Goal: Feedback & Contribution: Contribute content

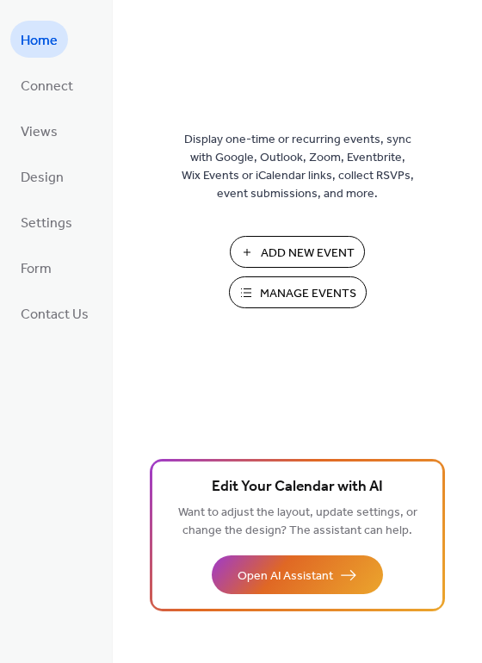
click at [293, 301] on span "Manage Events" at bounding box center [308, 294] width 96 height 18
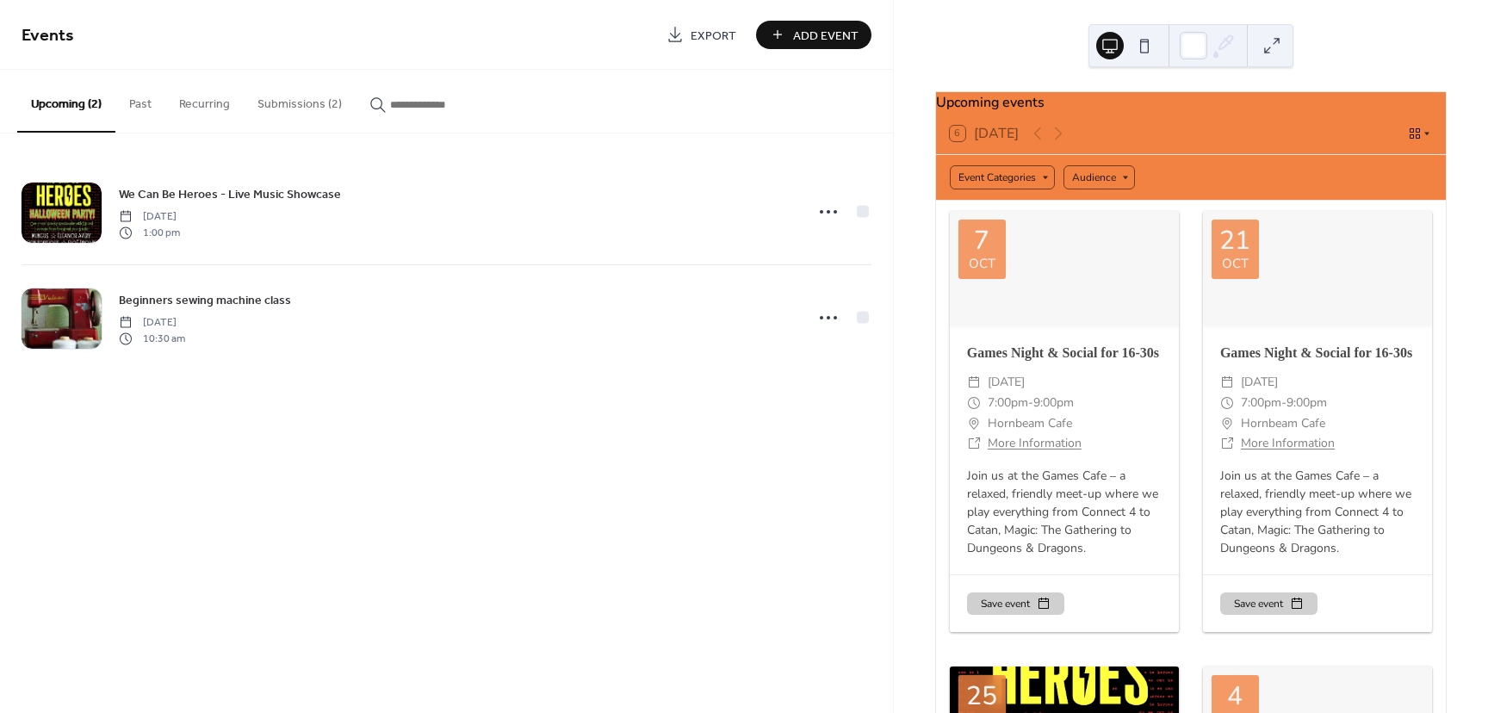
click at [274, 105] on button "Submissions (2)" at bounding box center [300, 100] width 112 height 61
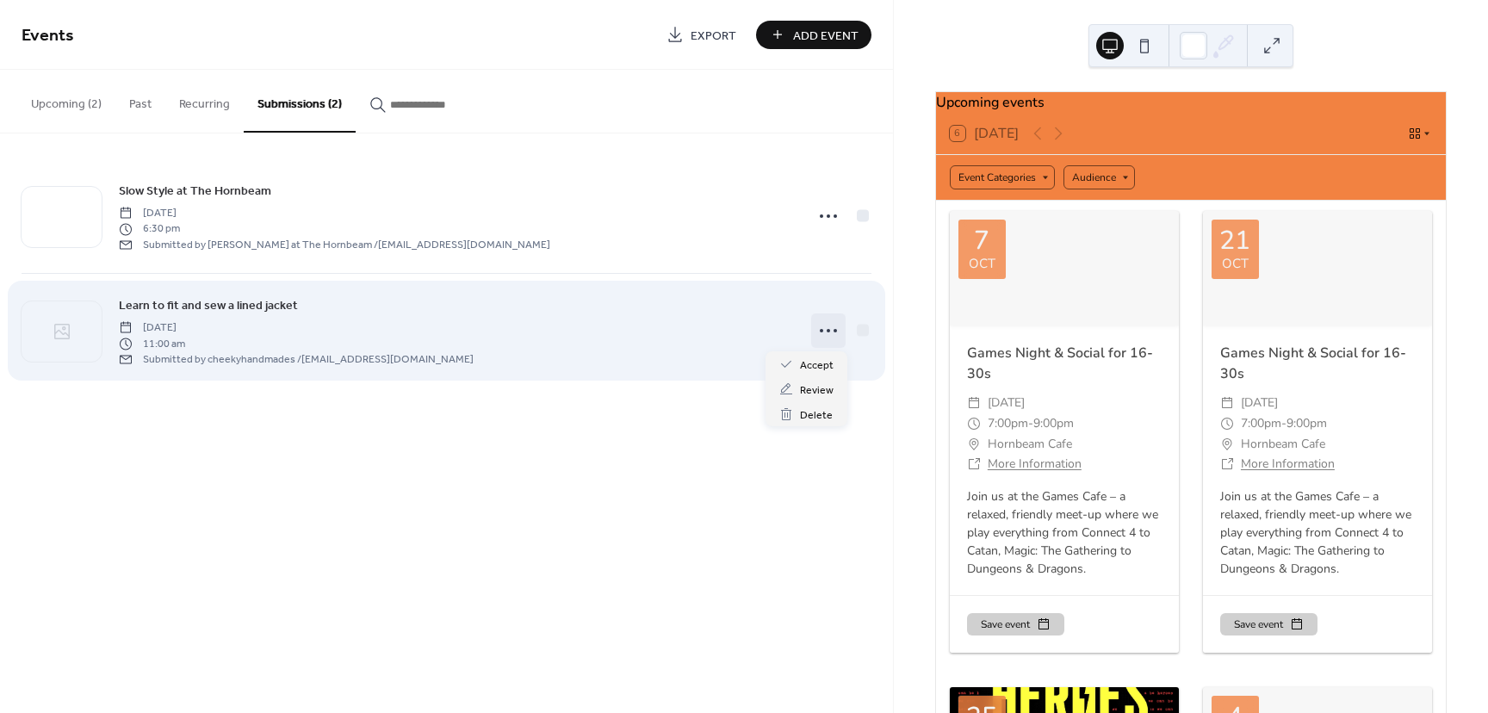
click at [829, 330] on circle at bounding box center [828, 330] width 3 height 3
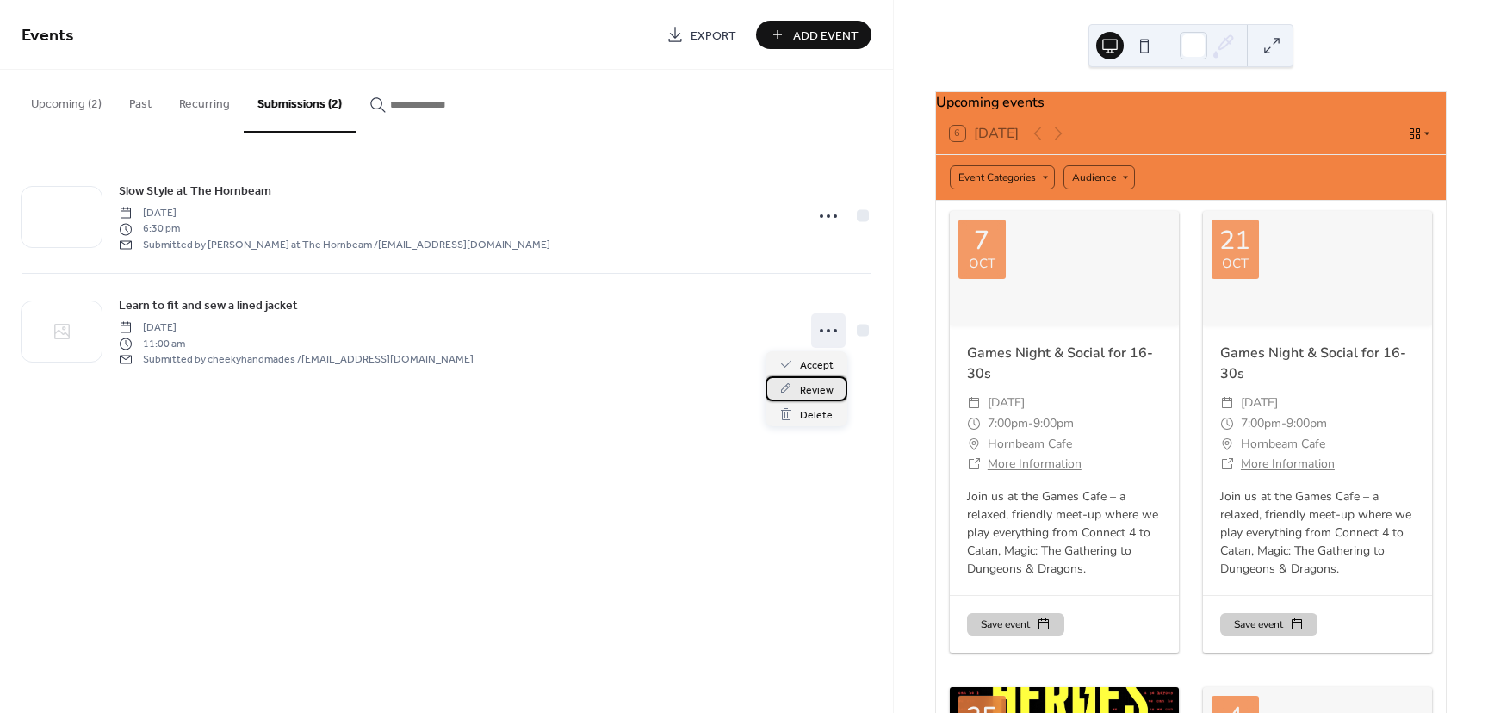
click at [817, 385] on span "Review" at bounding box center [817, 391] width 34 height 18
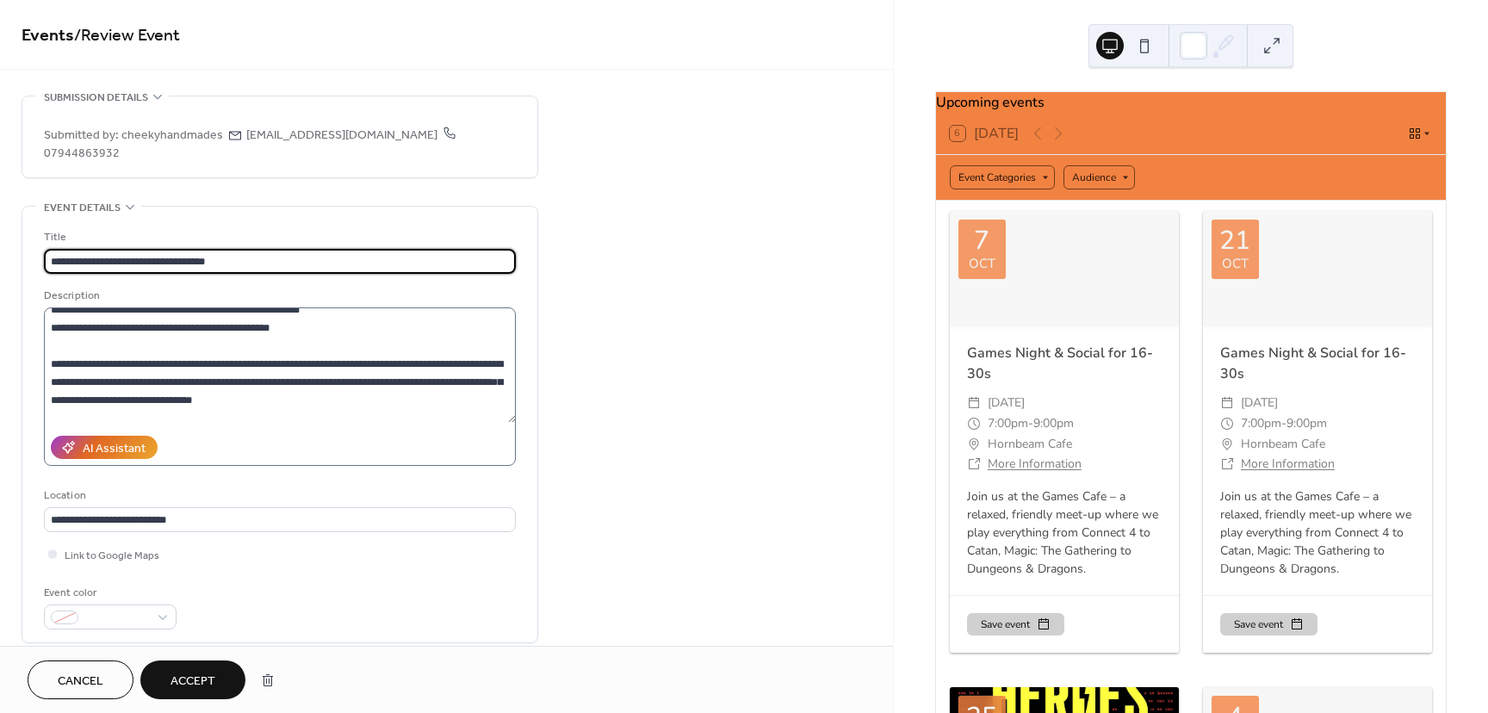
scroll to position [47, 0]
drag, startPoint x: 204, startPoint y: 308, endPoint x: 223, endPoint y: 312, distance: 19.4
click at [223, 312] on textarea "**********" at bounding box center [280, 365] width 472 height 115
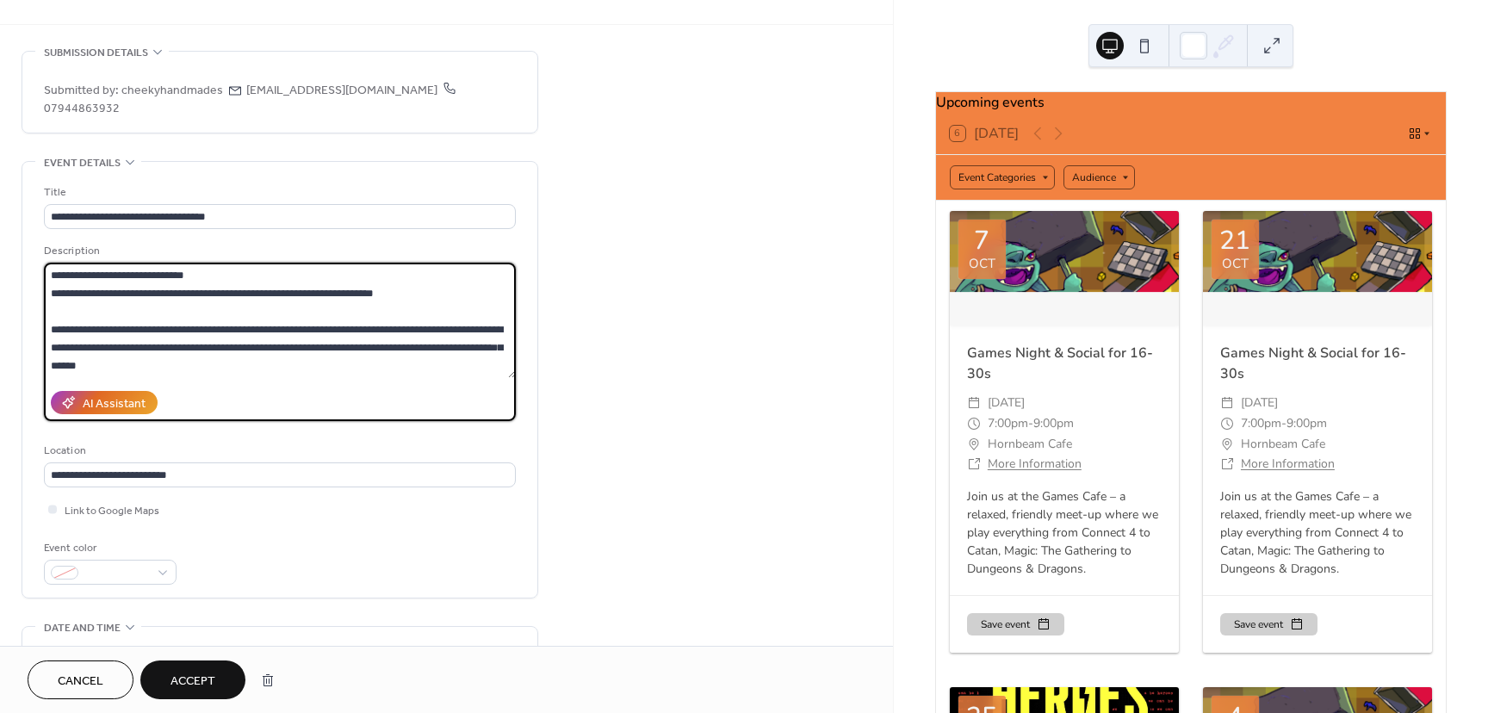
scroll to position [0, 0]
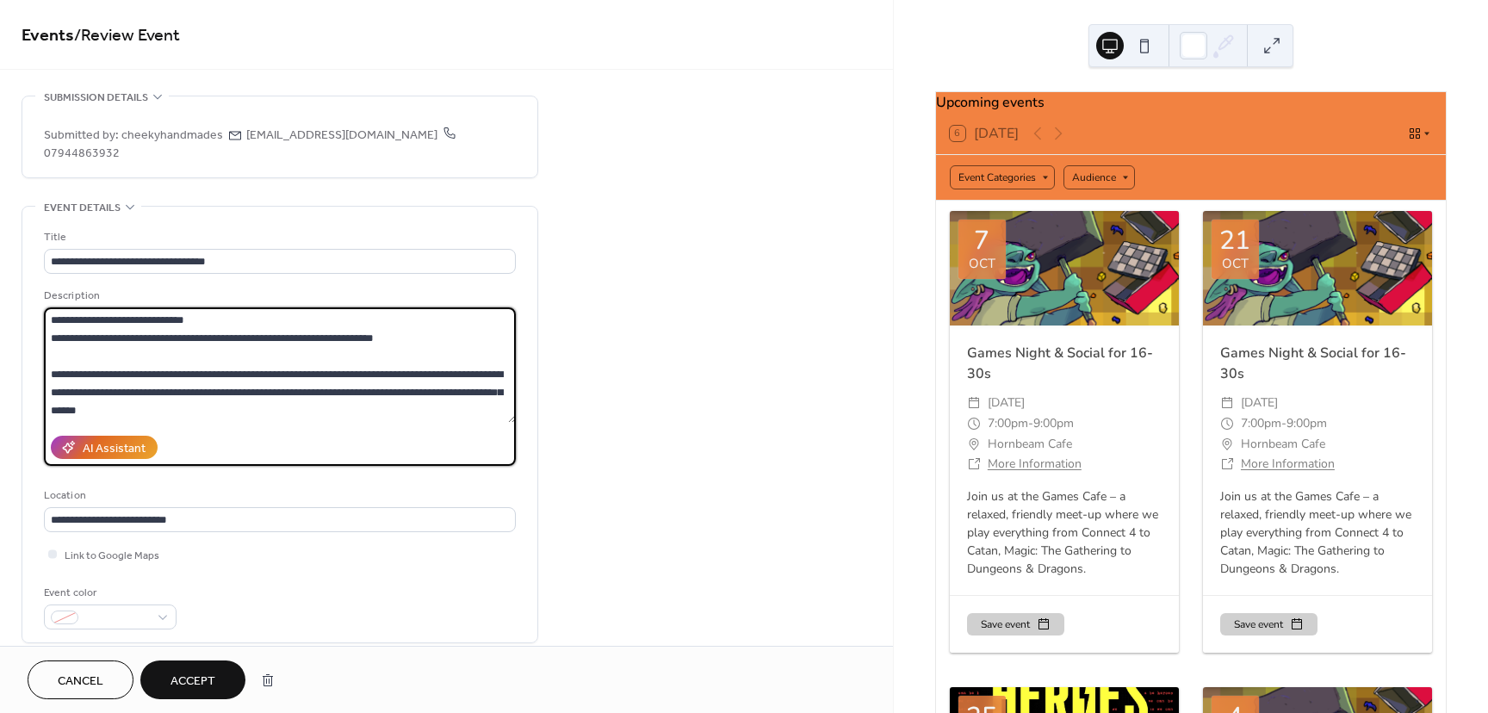
click at [300, 372] on textarea "**********" at bounding box center [280, 365] width 472 height 115
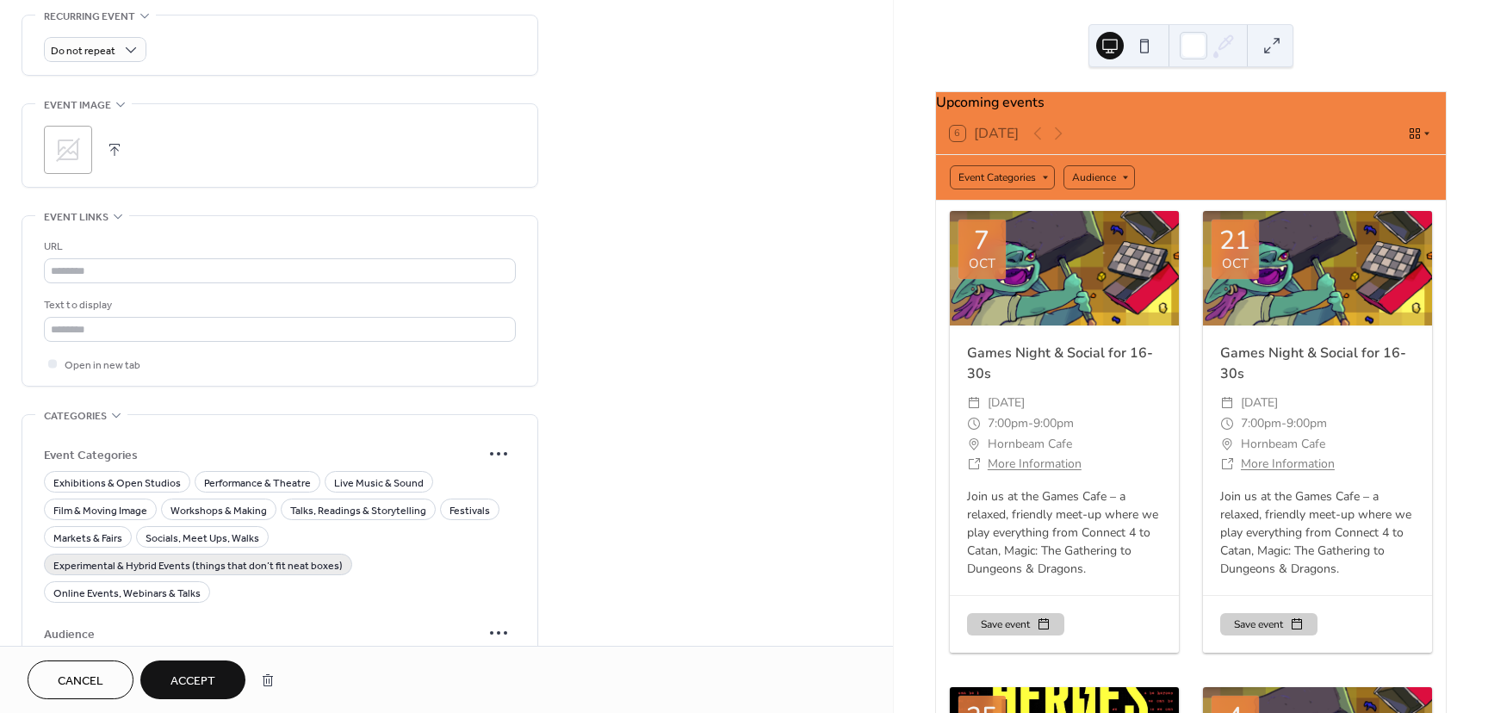
scroll to position [858, 0]
type textarea "**********"
click at [79, 681] on span "Cancel" at bounding box center [81, 682] width 46 height 18
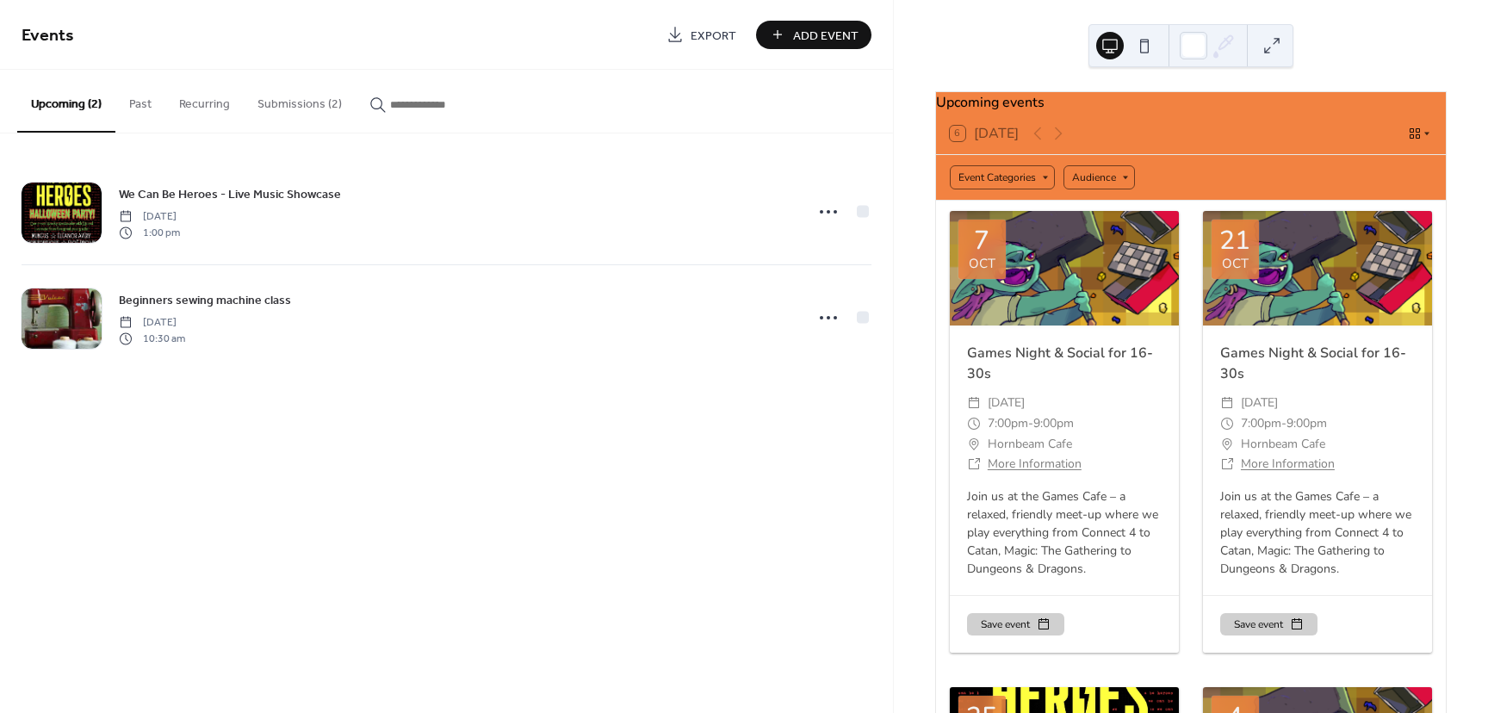
click at [258, 108] on button "Submissions (2)" at bounding box center [300, 100] width 112 height 61
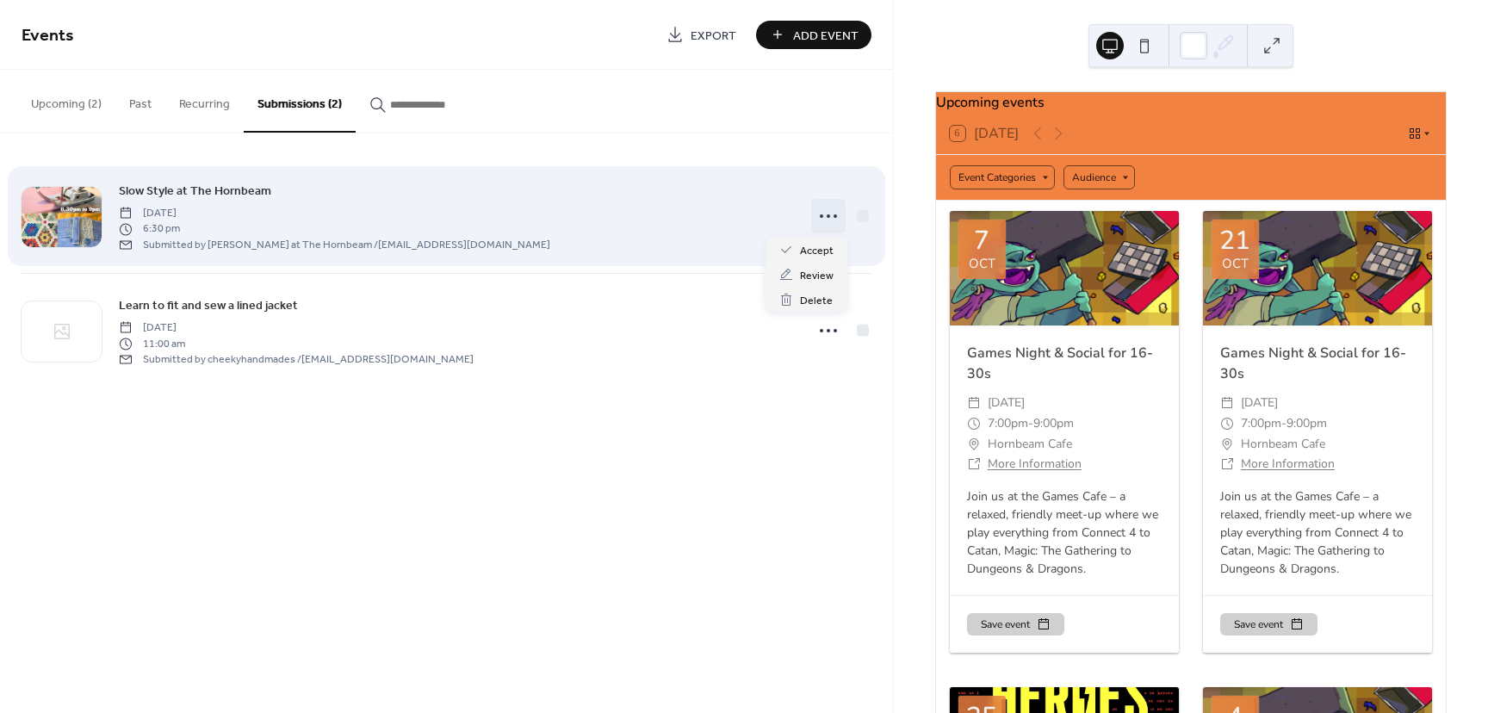
click at [835, 214] on icon at bounding box center [829, 216] width 28 height 28
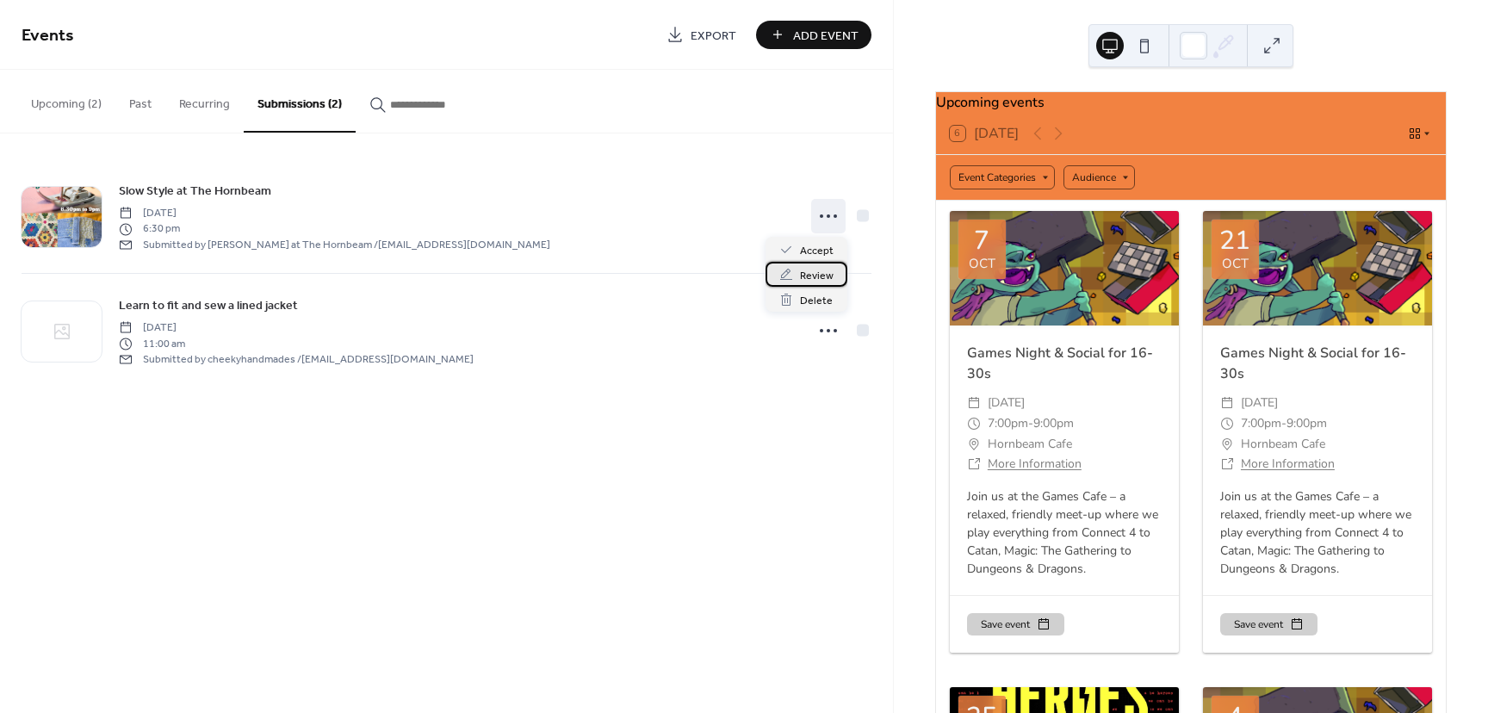
click at [827, 276] on span "Review" at bounding box center [817, 276] width 34 height 18
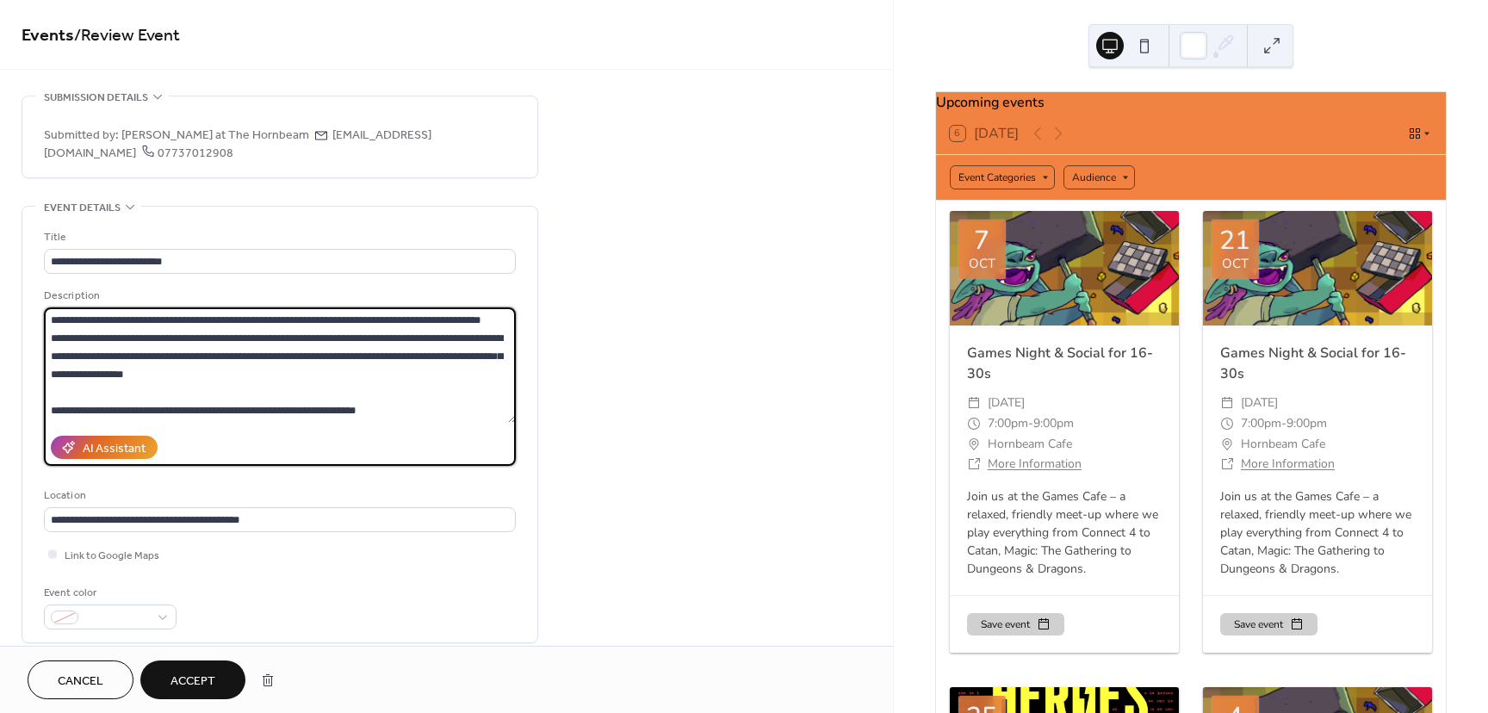
click at [209, 341] on textarea "**********" at bounding box center [280, 365] width 472 height 115
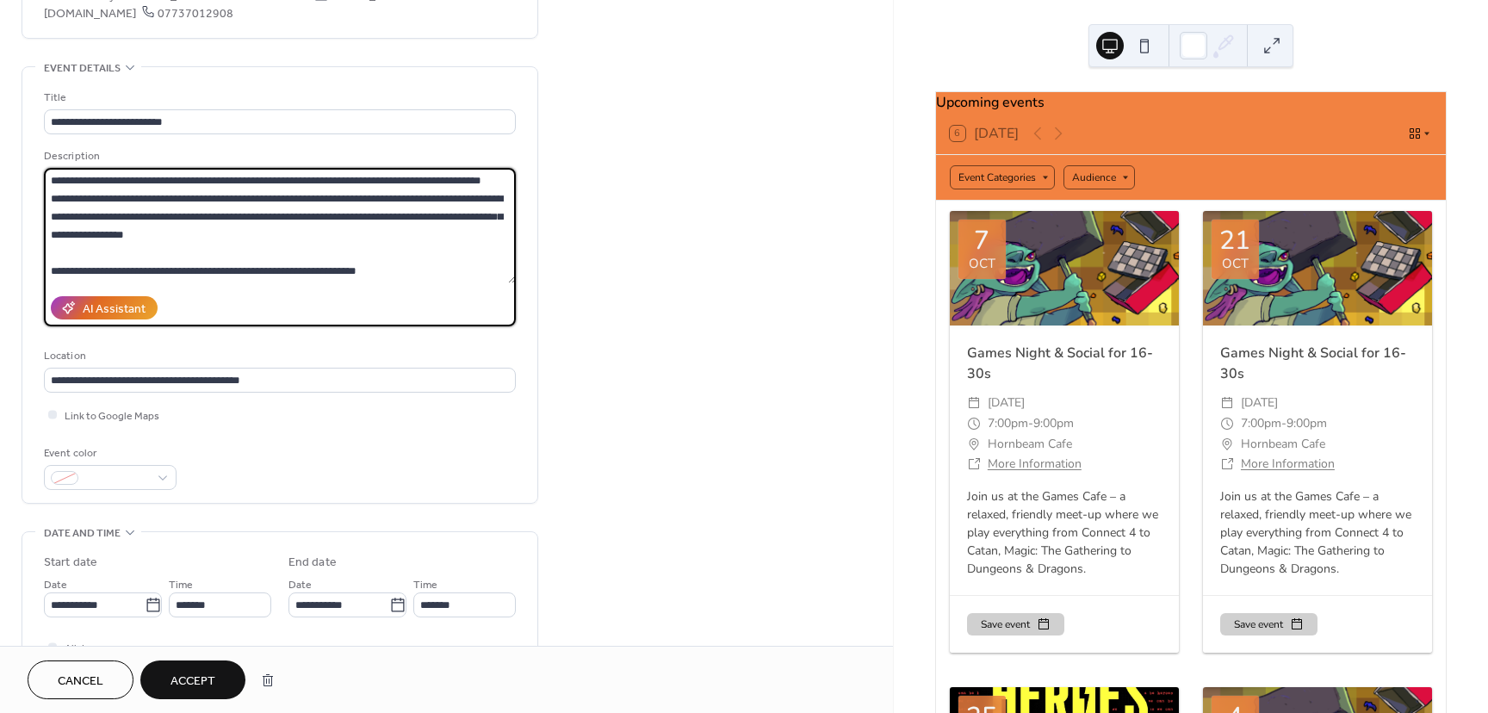
click at [175, 664] on button "Accept" at bounding box center [192, 680] width 105 height 39
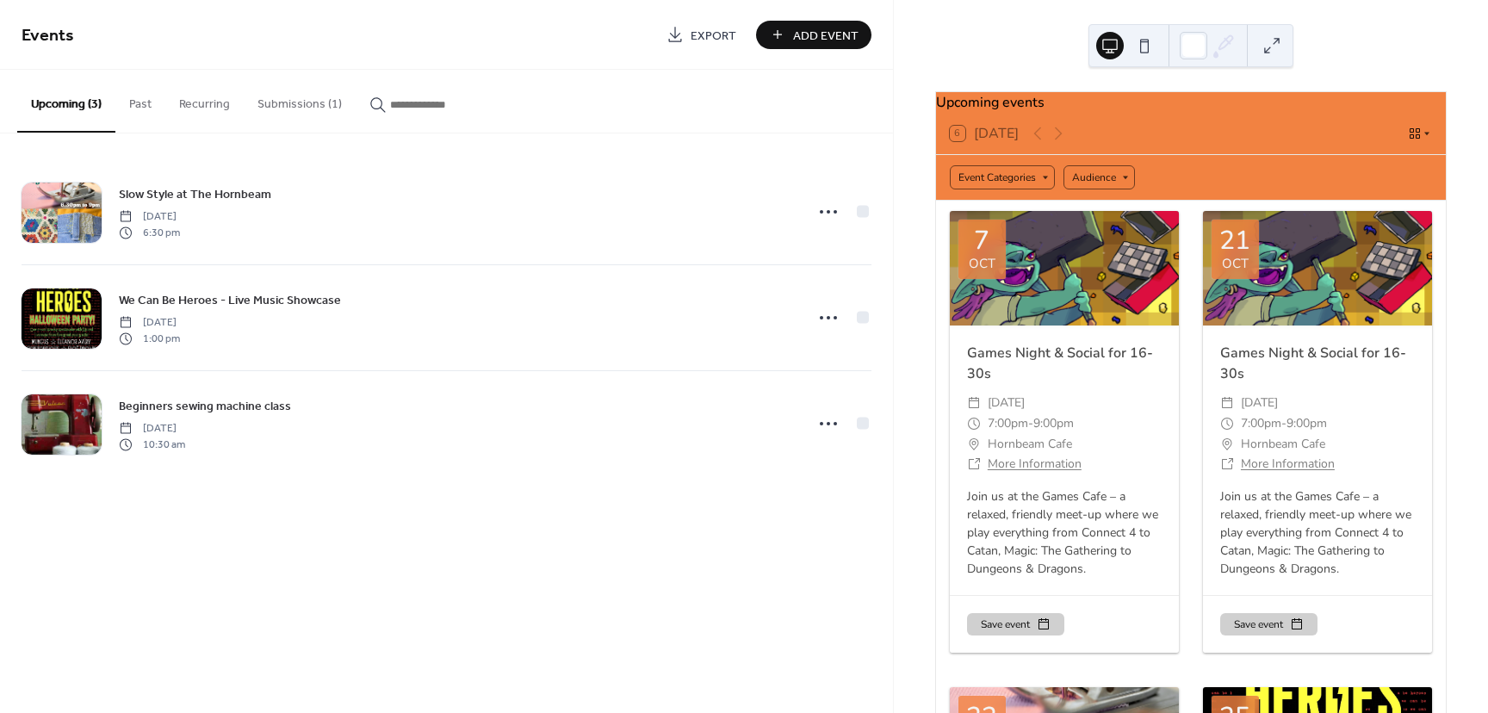
click at [293, 102] on button "Submissions (1)" at bounding box center [300, 100] width 112 height 61
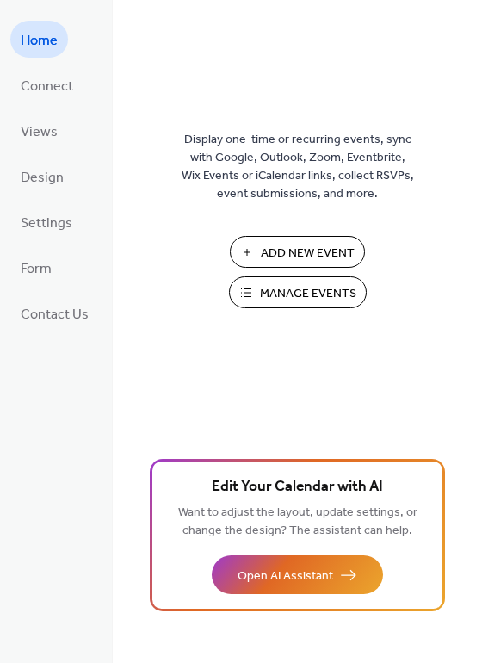
click at [276, 287] on span "Manage Events" at bounding box center [308, 294] width 96 height 18
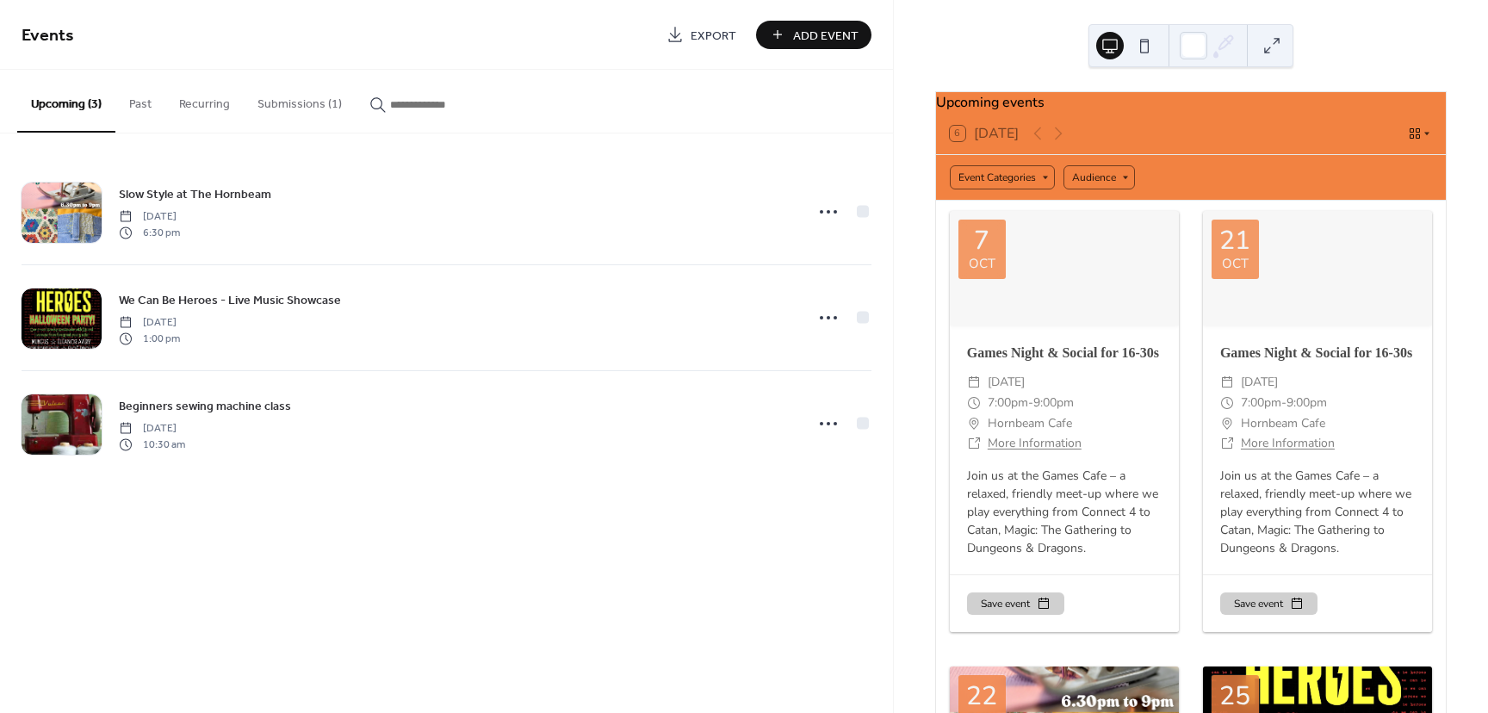
click at [273, 111] on button "Submissions (1)" at bounding box center [300, 100] width 112 height 61
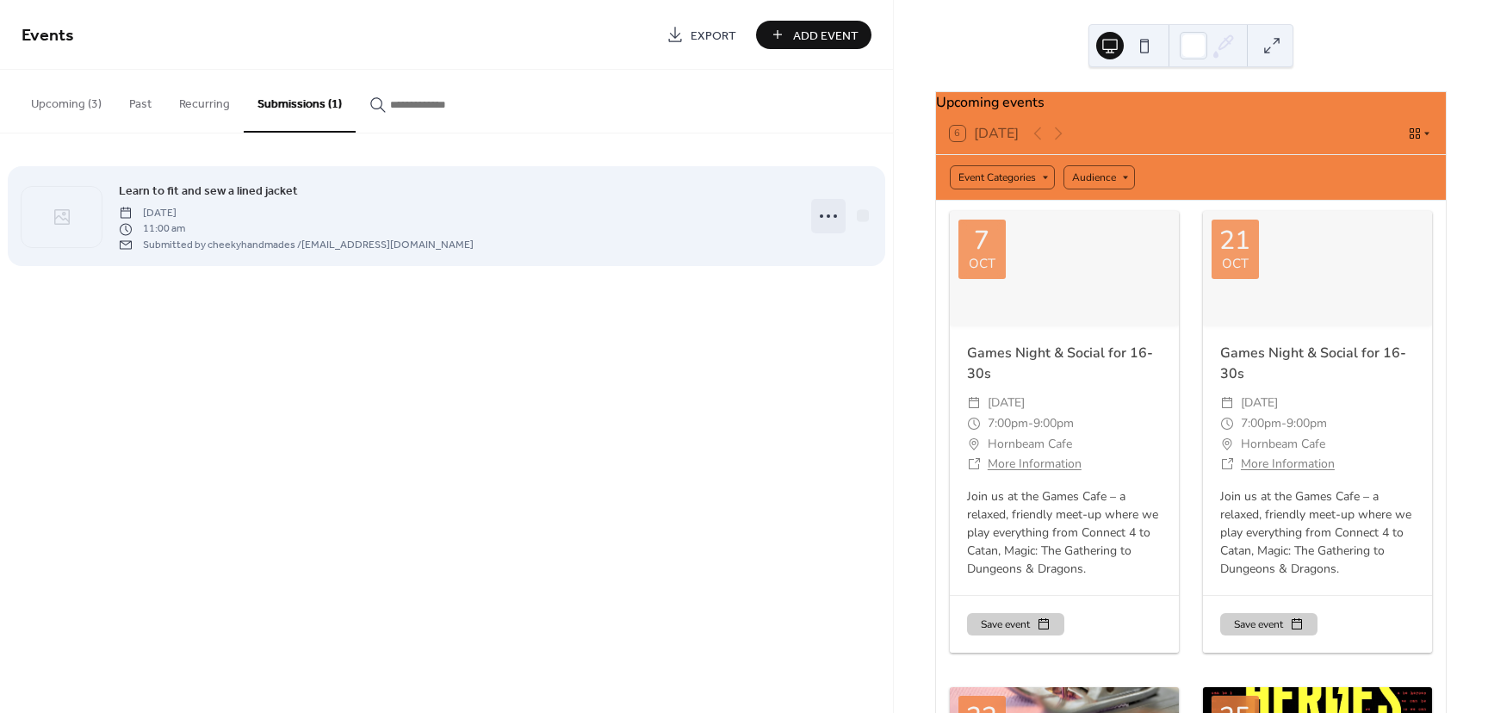
click at [822, 218] on icon at bounding box center [829, 216] width 28 height 28
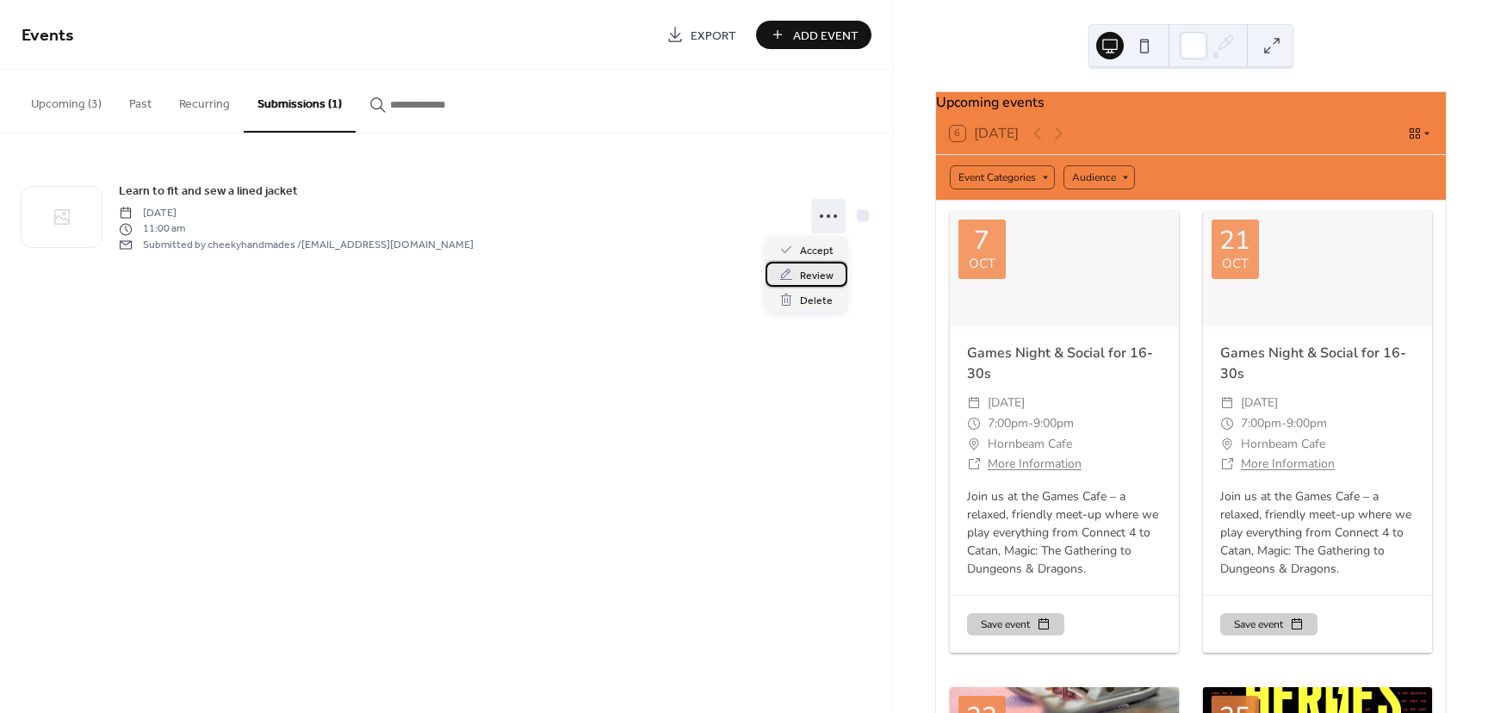
click at [814, 272] on span "Review" at bounding box center [817, 276] width 34 height 18
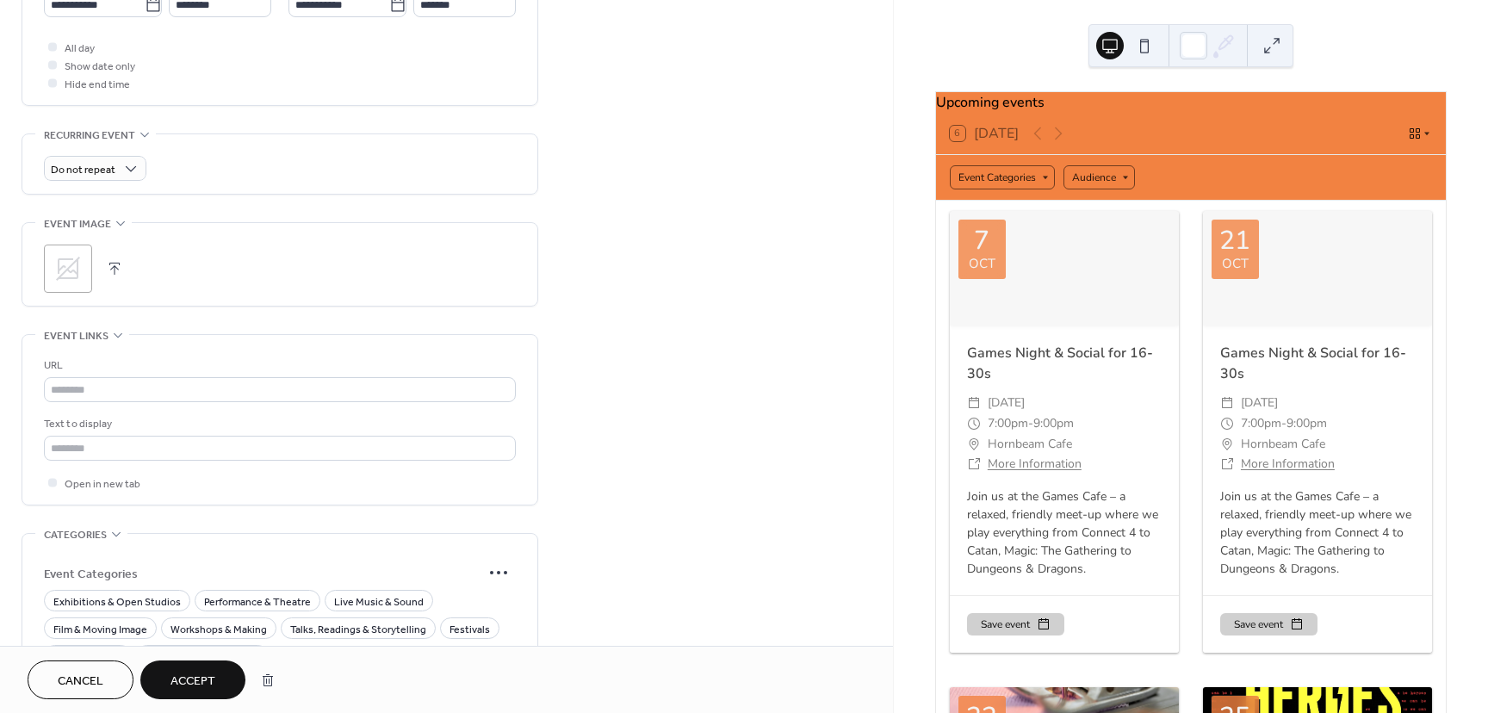
scroll to position [741, 0]
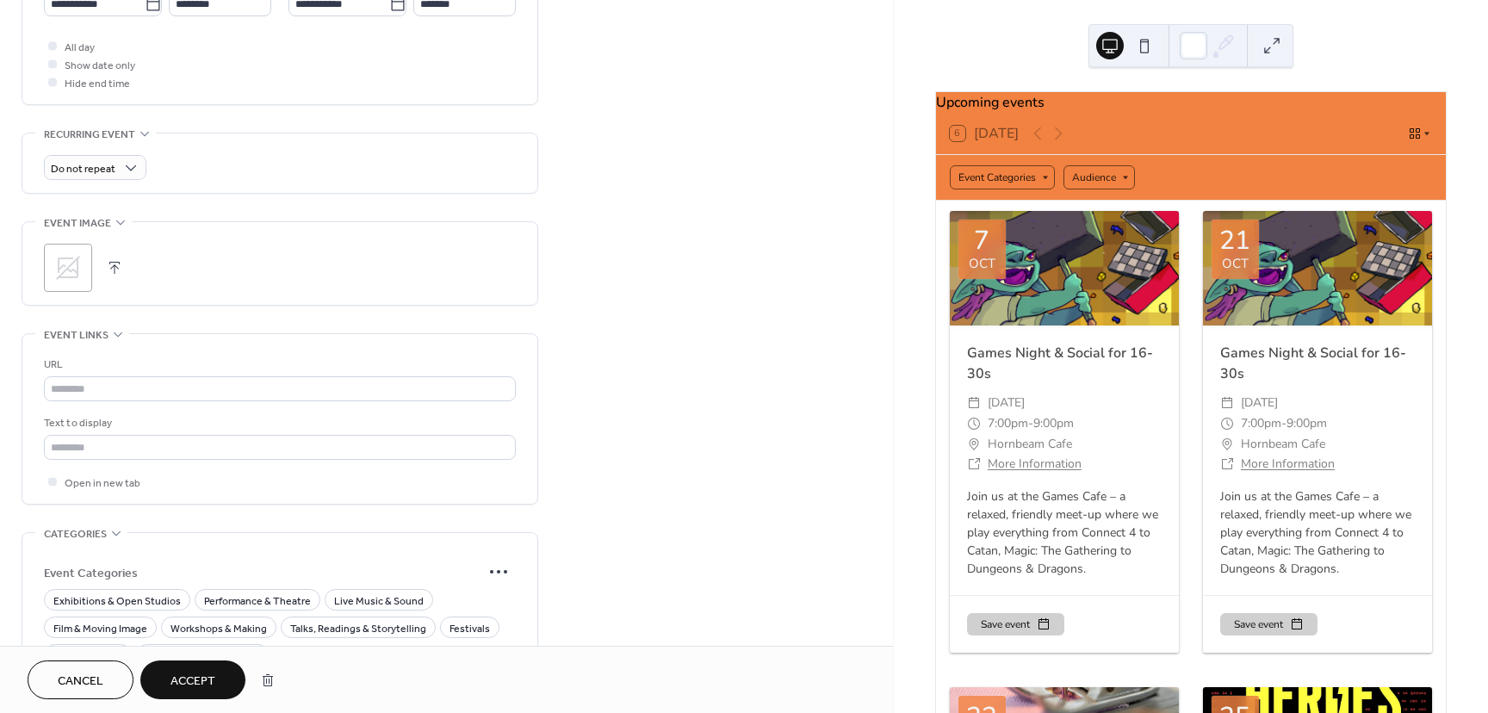
click at [72, 254] on icon at bounding box center [68, 268] width 28 height 28
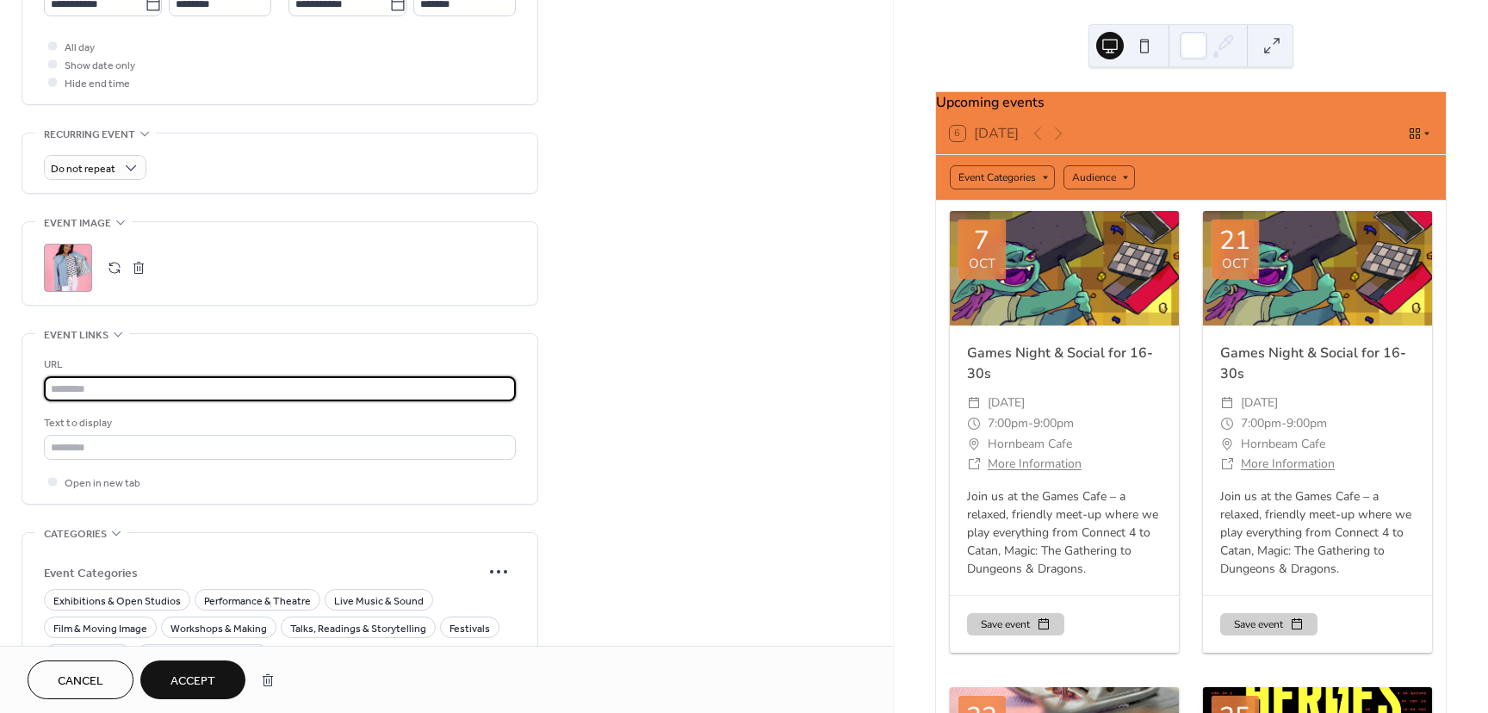
click at [145, 376] on input "text" at bounding box center [280, 388] width 472 height 25
paste input "**********"
type input "**********"
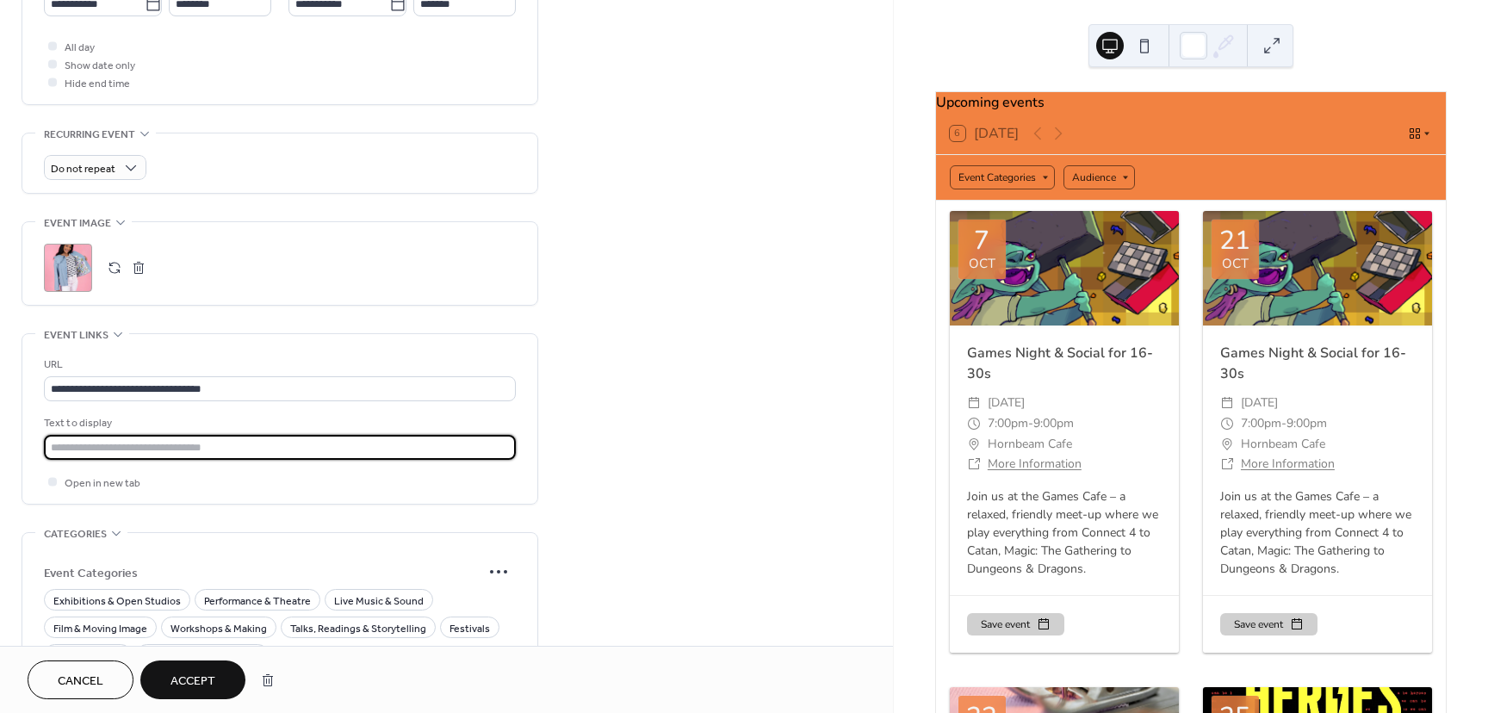
click at [65, 440] on input "text" at bounding box center [280, 447] width 472 height 25
type input "*********"
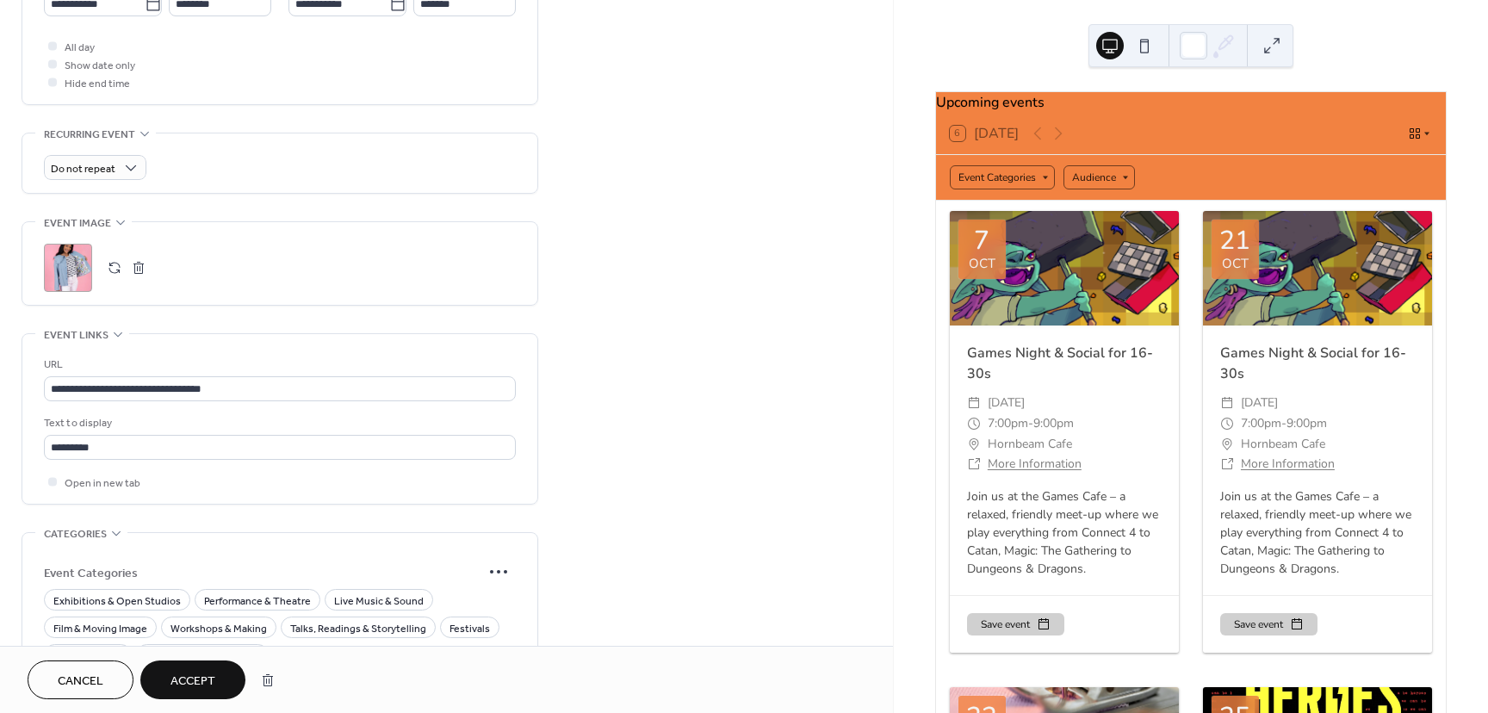
click at [186, 684] on span "Accept" at bounding box center [193, 682] width 45 height 18
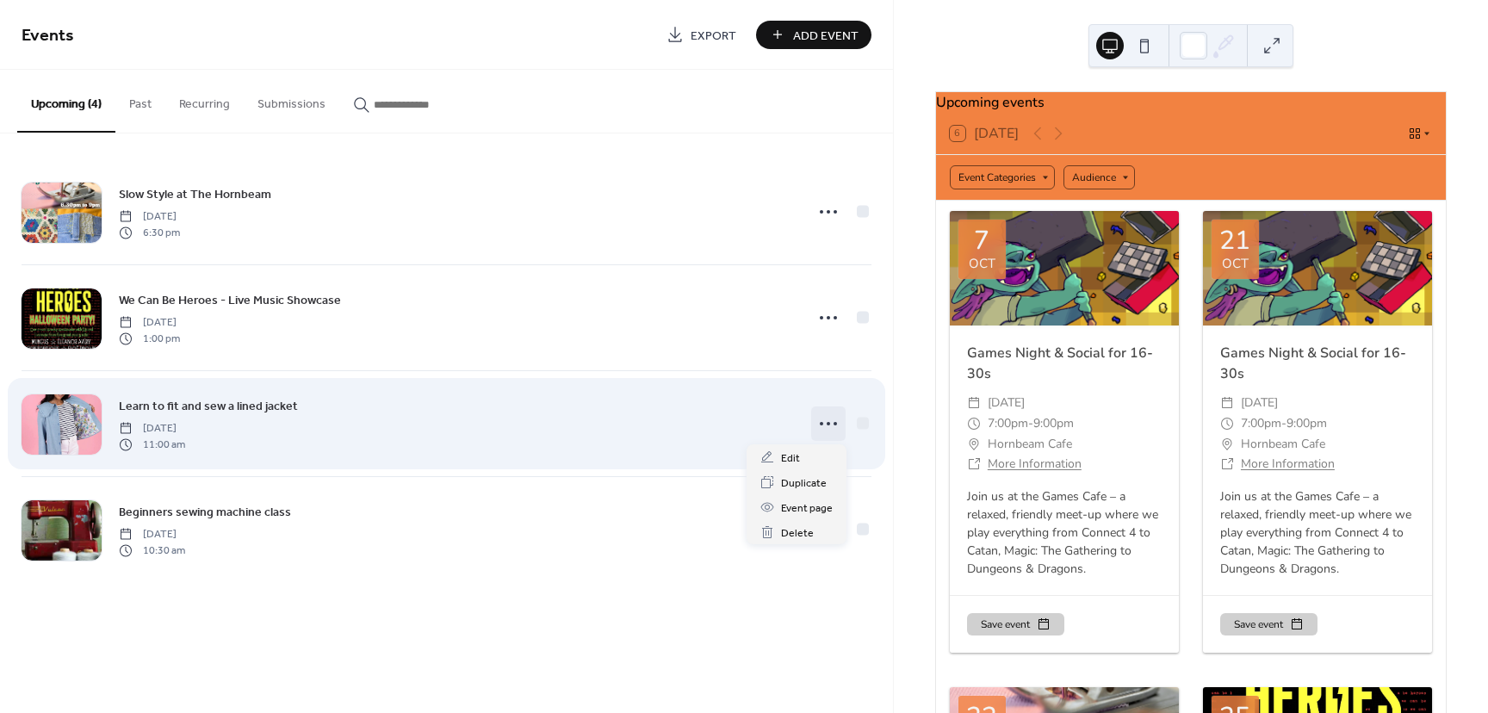
click at [830, 424] on icon at bounding box center [829, 424] width 28 height 28
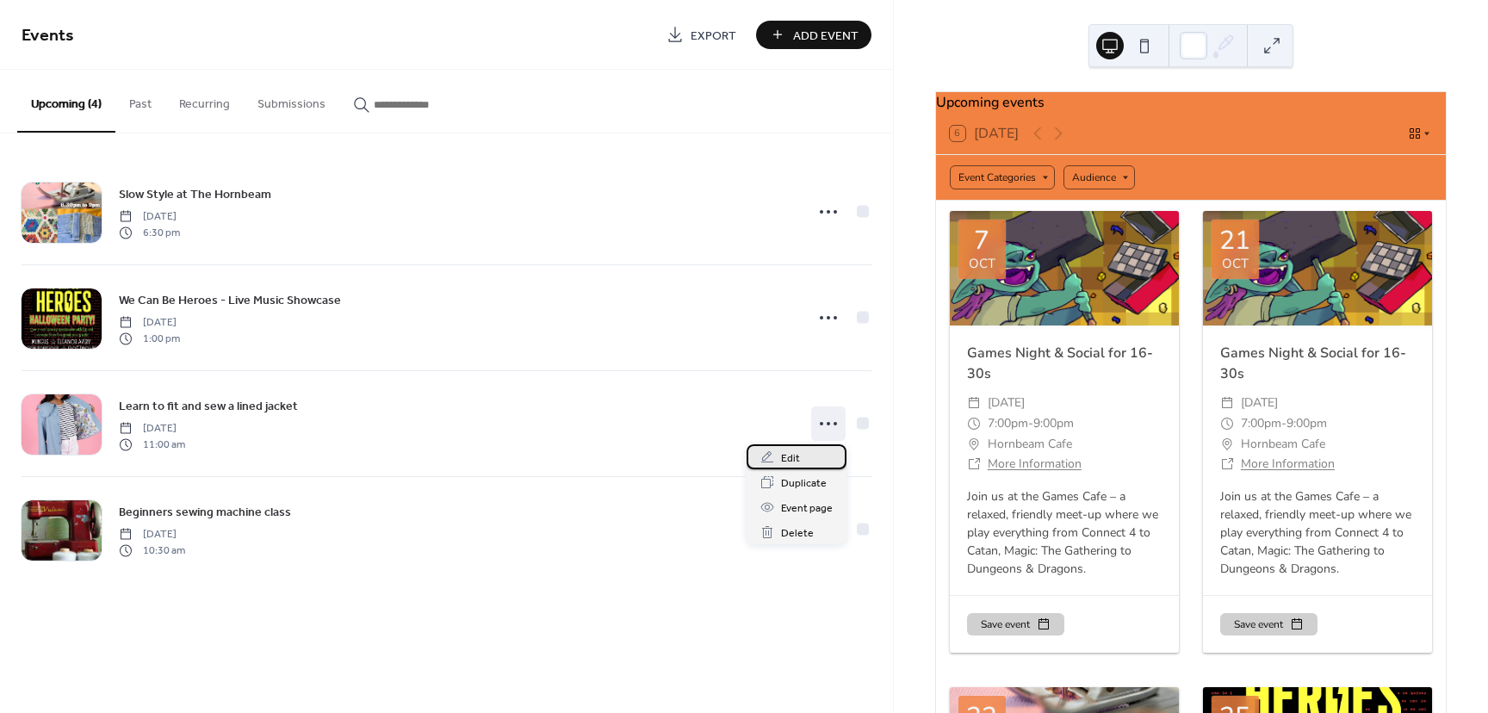
click at [814, 452] on div "Edit" at bounding box center [797, 456] width 100 height 25
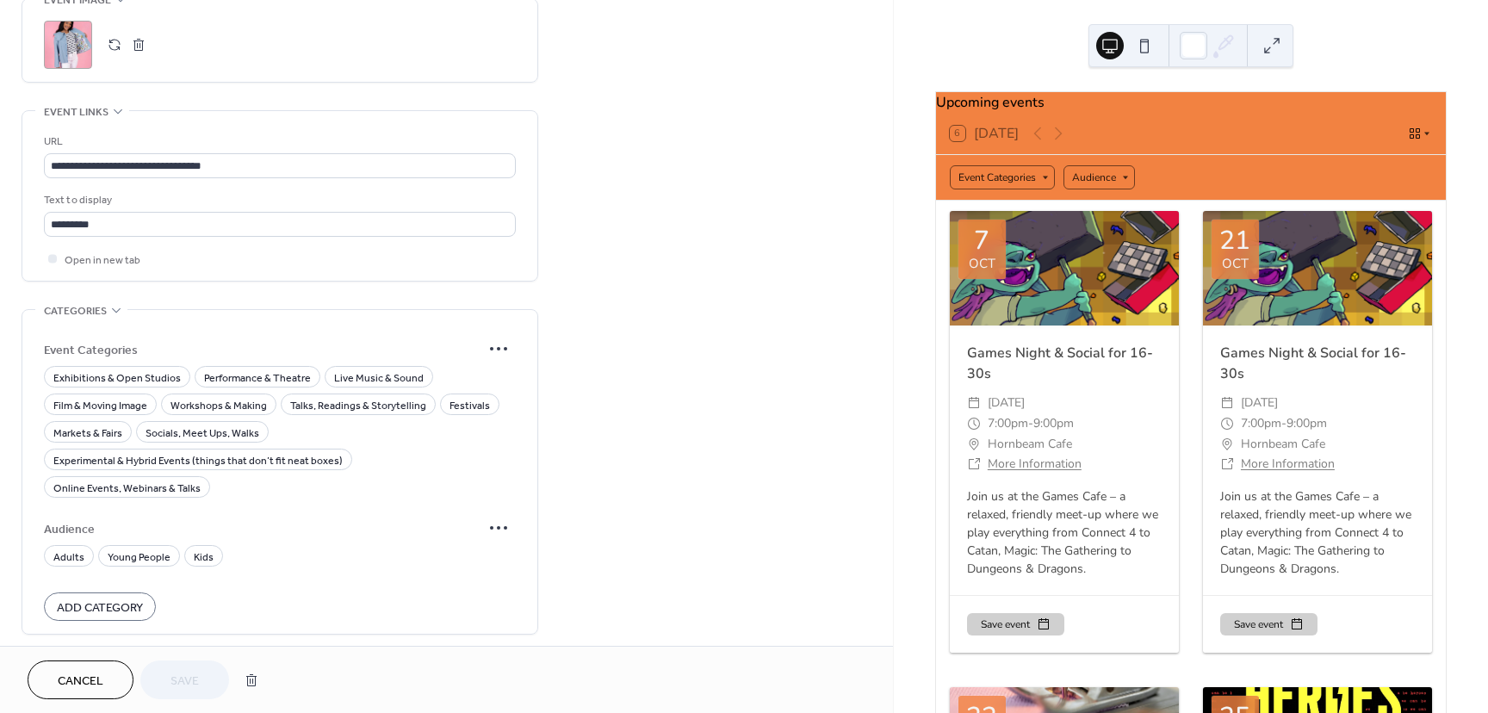
scroll to position [1001, 0]
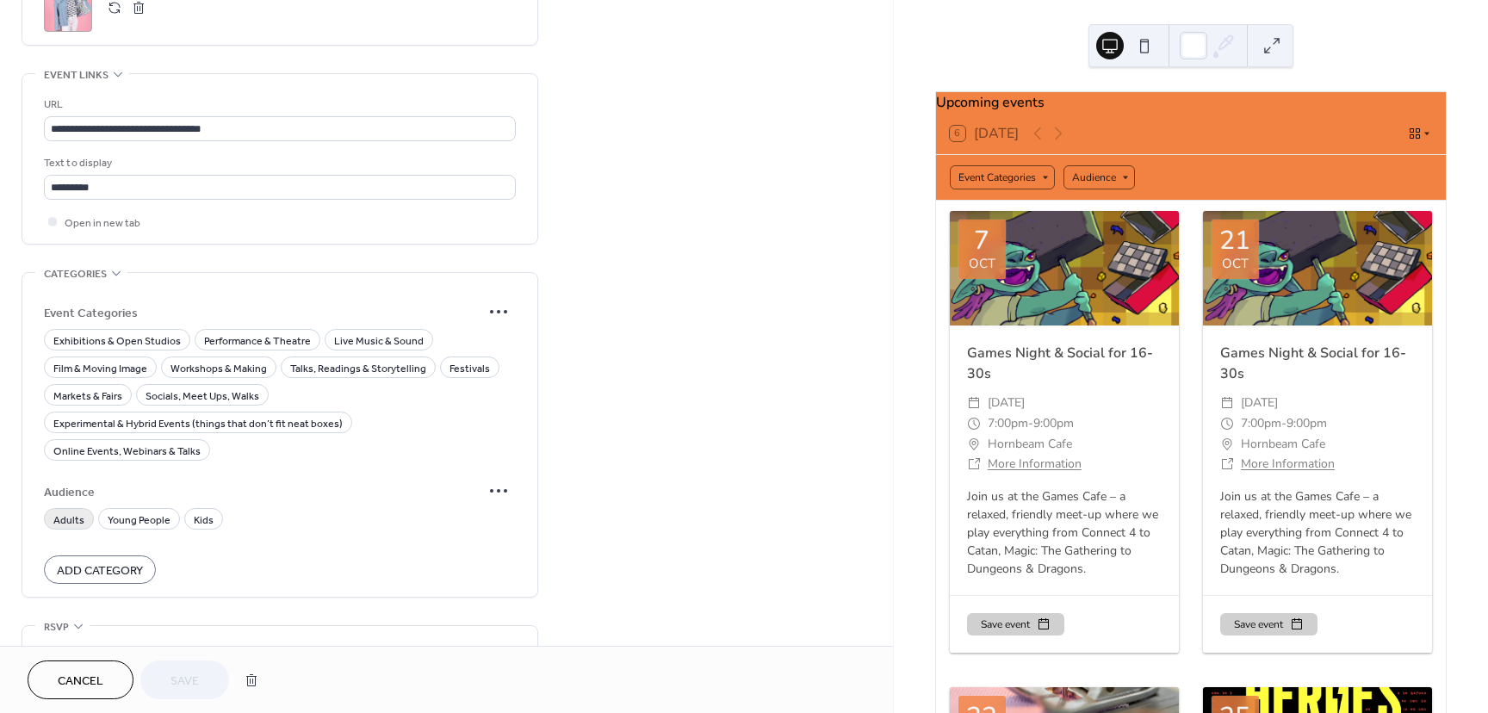
click at [72, 512] on span "Adults" at bounding box center [68, 521] width 31 height 18
click at [200, 360] on span "Workshops & Making" at bounding box center [219, 369] width 96 height 18
click at [168, 688] on button "Save" at bounding box center [184, 680] width 89 height 39
